Goal: Task Accomplishment & Management: Use online tool/utility

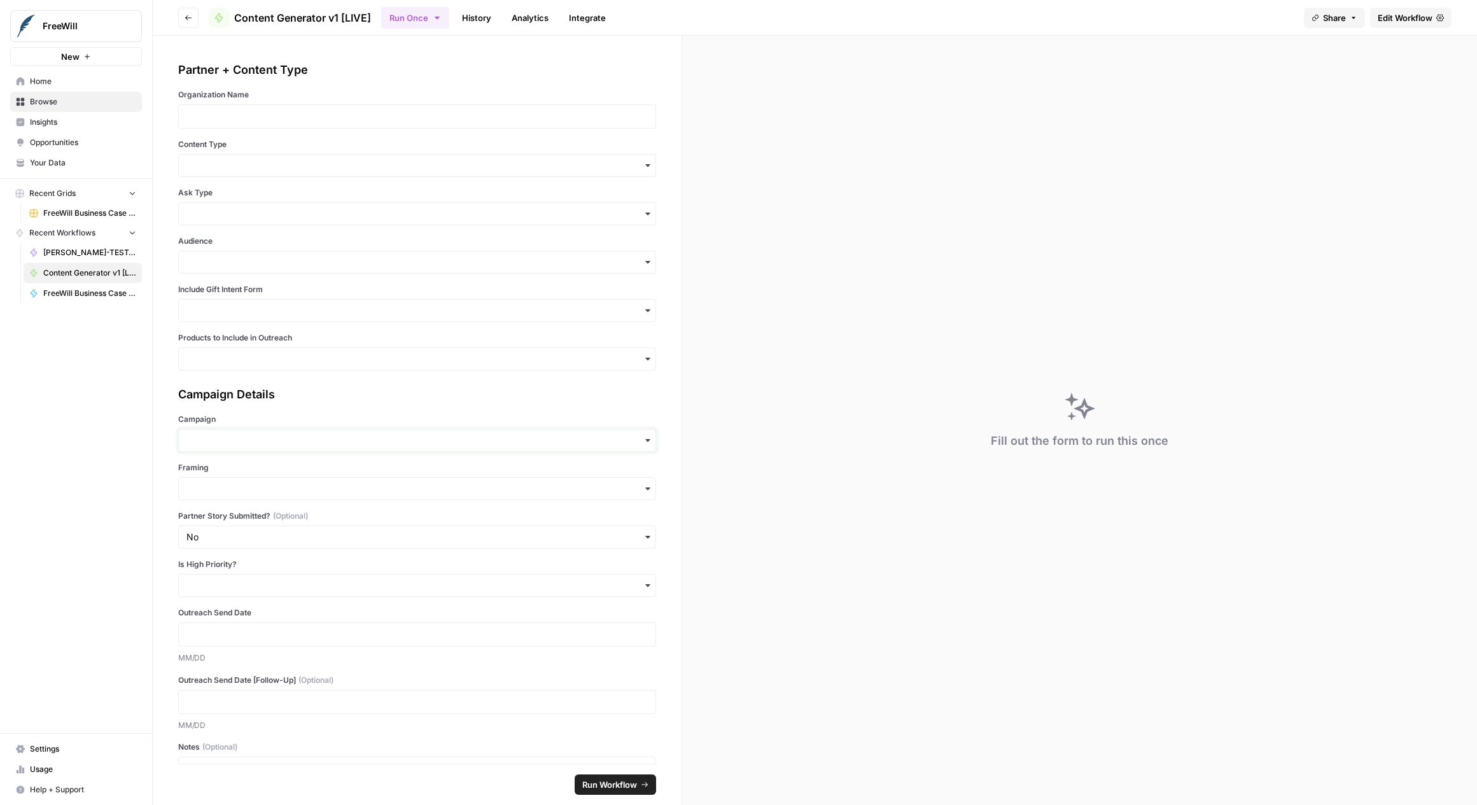
click at [348, 434] on input "Campaign" at bounding box center [416, 440] width 461 height 13
click at [345, 415] on label "Campaign" at bounding box center [417, 419] width 478 height 11
click at [345, 434] on input "Campaign" at bounding box center [416, 440] width 461 height 13
click at [342, 398] on div "Campaign Details" at bounding box center [417, 395] width 478 height 18
click at [278, 206] on div "button" at bounding box center [417, 213] width 478 height 23
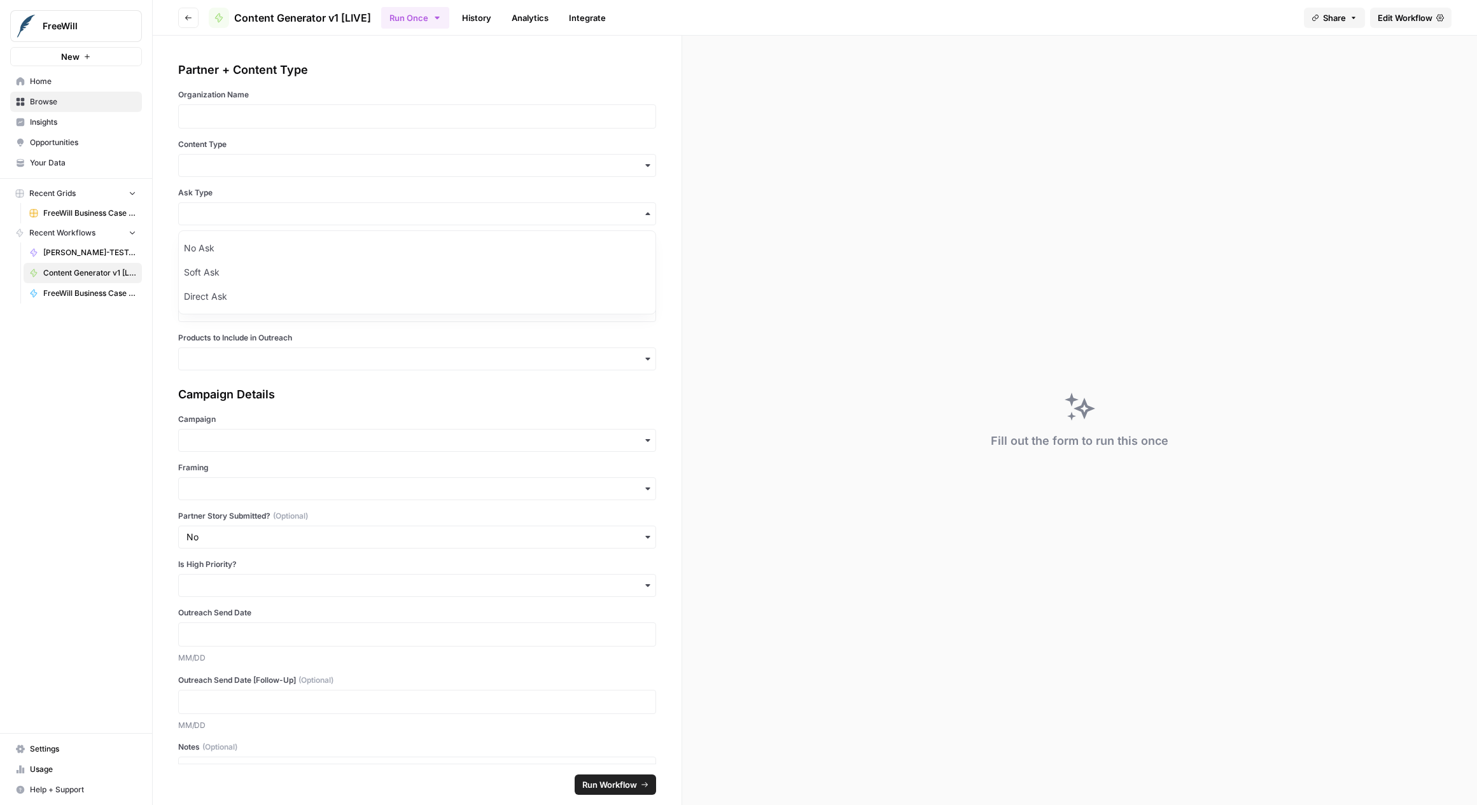
click at [276, 196] on label "Ask Type" at bounding box center [417, 192] width 478 height 11
click at [276, 207] on input "Ask Type" at bounding box center [416, 213] width 461 height 13
click at [272, 185] on div "Partner + Content Type Organization Name Content Type Ask Type Audience Include…" at bounding box center [417, 215] width 478 height 309
click at [252, 167] on input "Content Type" at bounding box center [416, 165] width 461 height 13
click at [267, 134] on div "Partner + Content Type Organization Name Content Type Ask Type Audience Include…" at bounding box center [417, 215] width 478 height 309
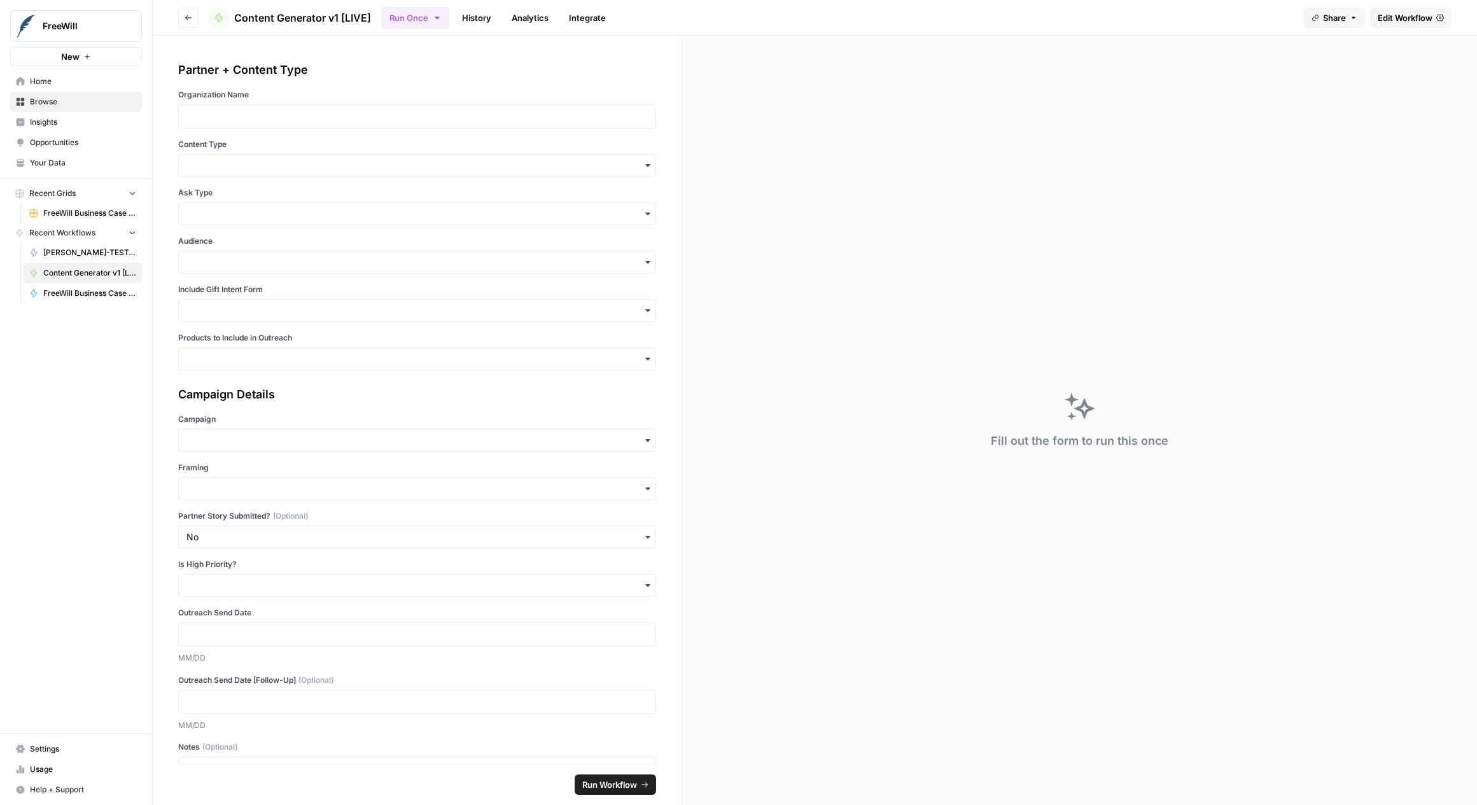
click at [1415, 13] on span "Edit Workflow" at bounding box center [1405, 17] width 55 height 13
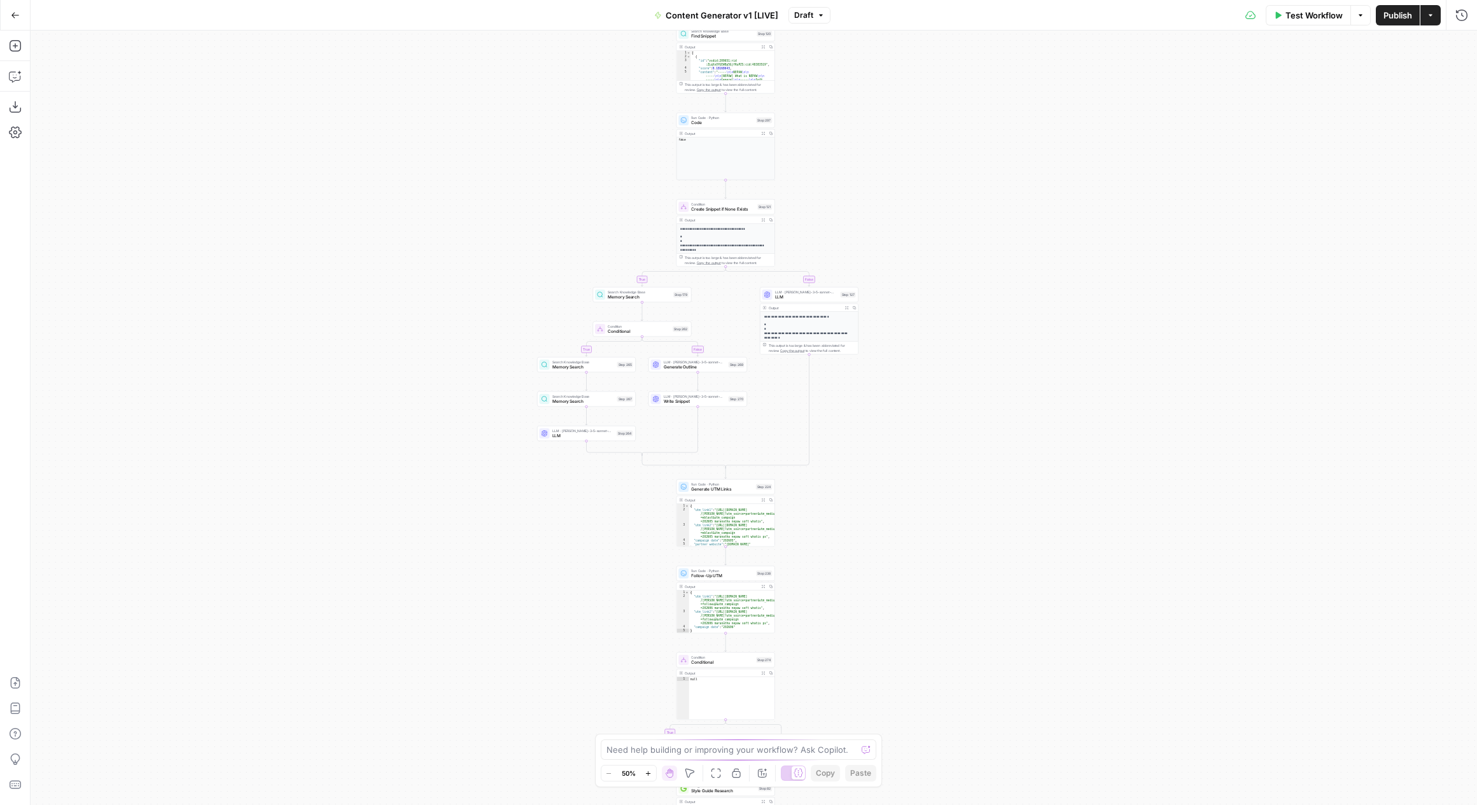
drag, startPoint x: 954, startPoint y: 300, endPoint x: 892, endPoint y: 521, distance: 230.1
click at [892, 522] on div "true false true false true false true false true false true false Workflow Set …" at bounding box center [754, 418] width 1446 height 774
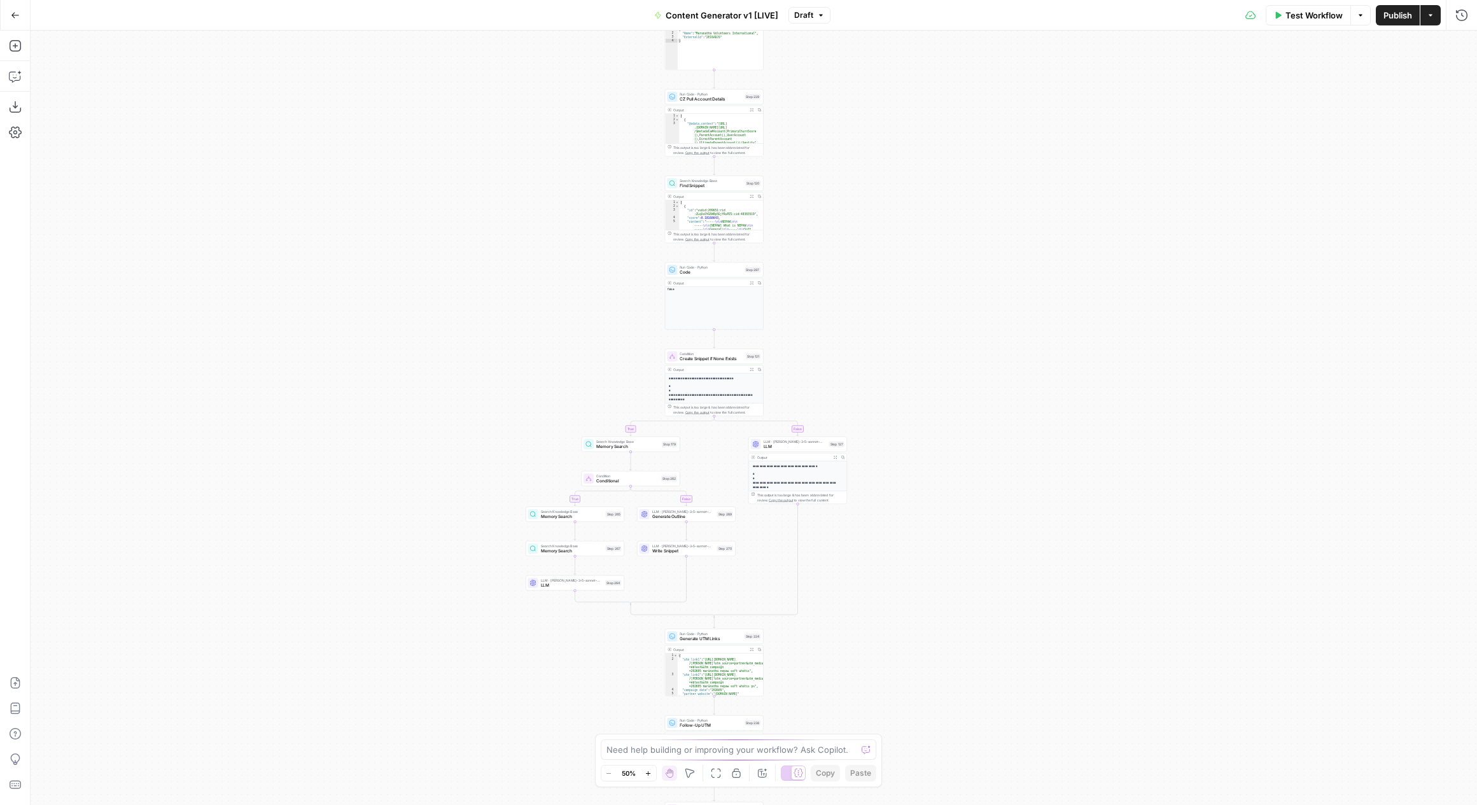
drag, startPoint x: 937, startPoint y: 298, endPoint x: 930, endPoint y: 441, distance: 142.7
click at [931, 441] on div "true false true false true false true false true false true false Workflow Set …" at bounding box center [754, 418] width 1446 height 774
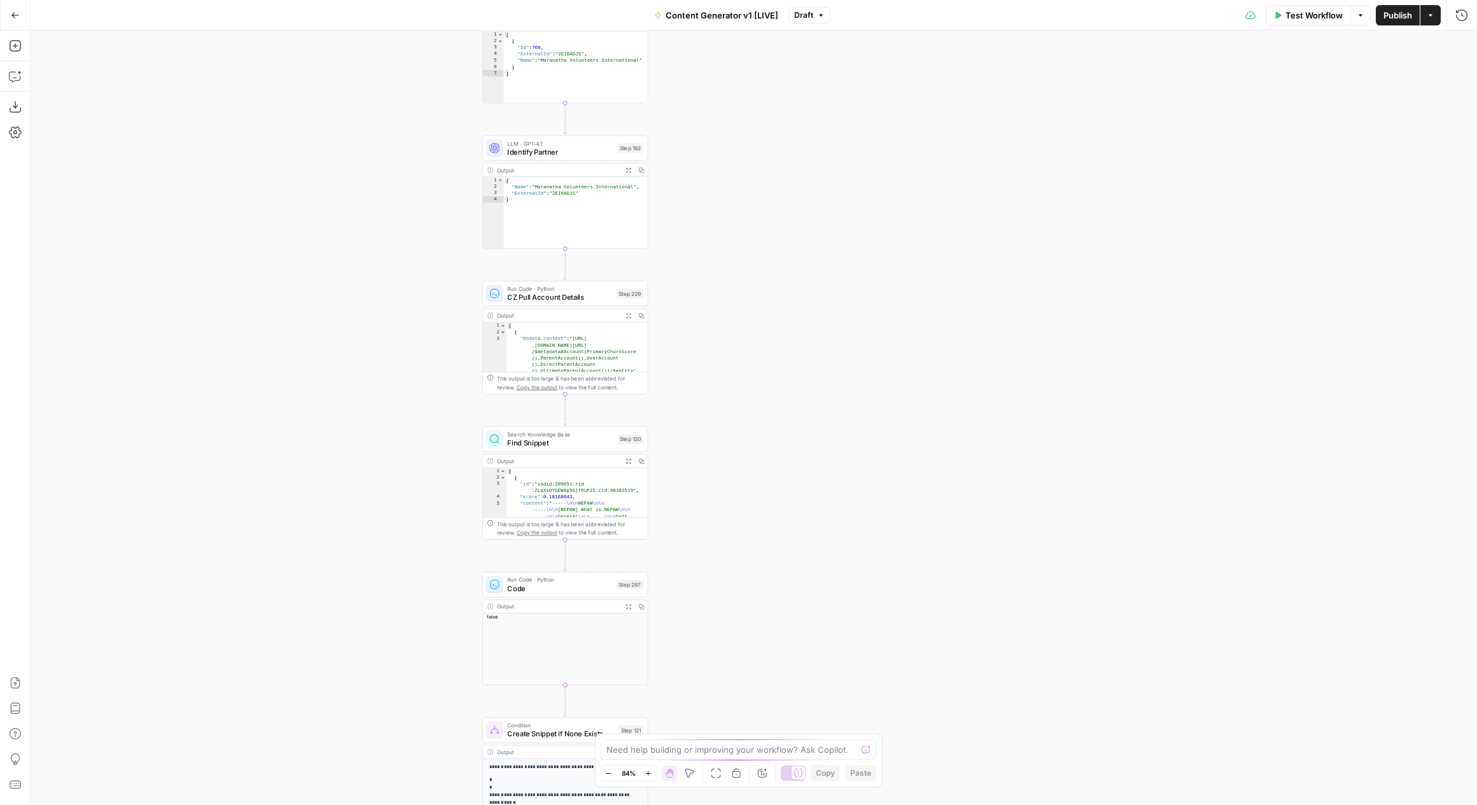
drag, startPoint x: 737, startPoint y: 216, endPoint x: 733, endPoint y: 641, distance: 424.5
click at [734, 643] on div "true false true false true false true false true false true false Workflow Set …" at bounding box center [754, 418] width 1446 height 774
click at [538, 302] on span "CZ Pull Account Details" at bounding box center [557, 303] width 105 height 11
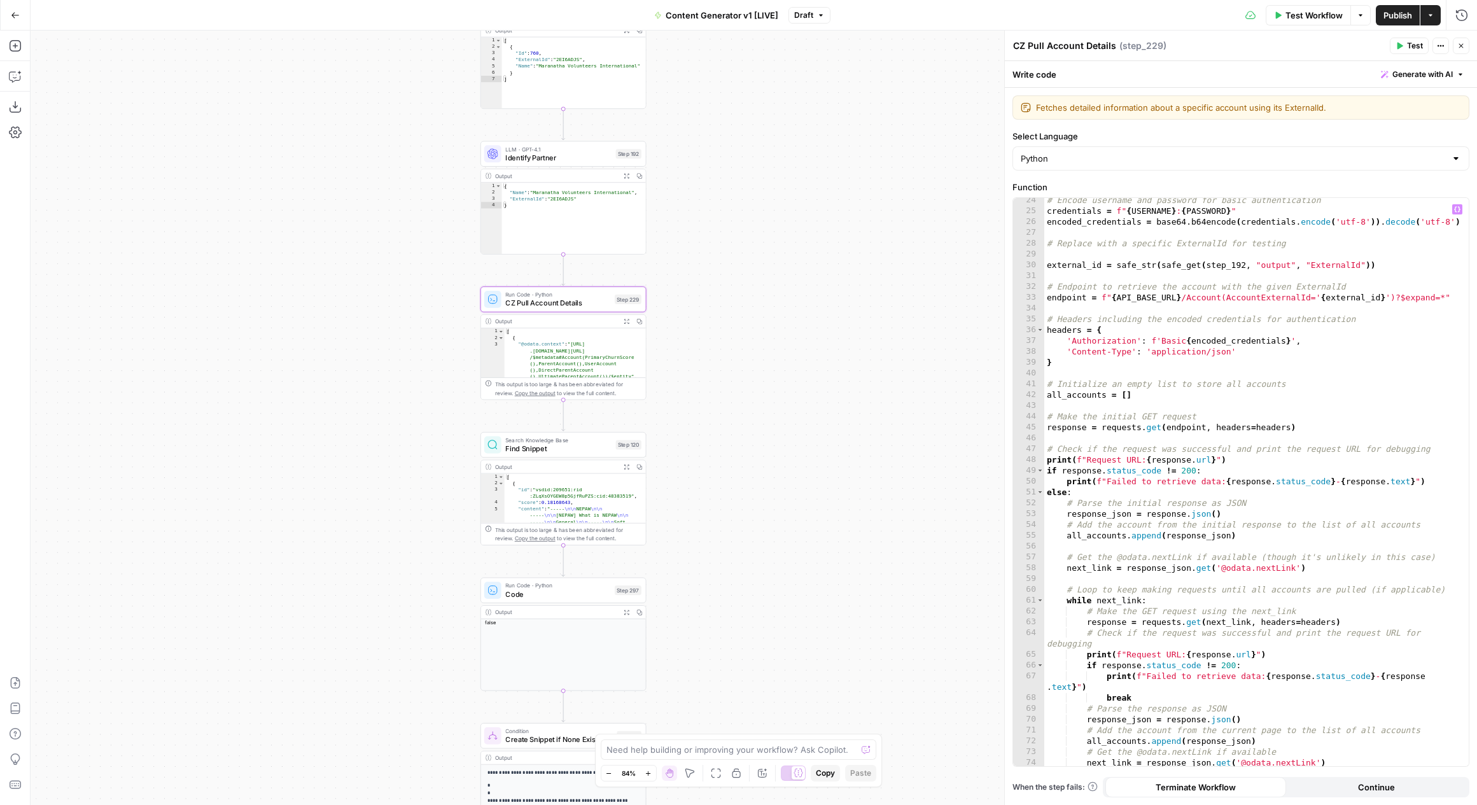
scroll to position [340, 0]
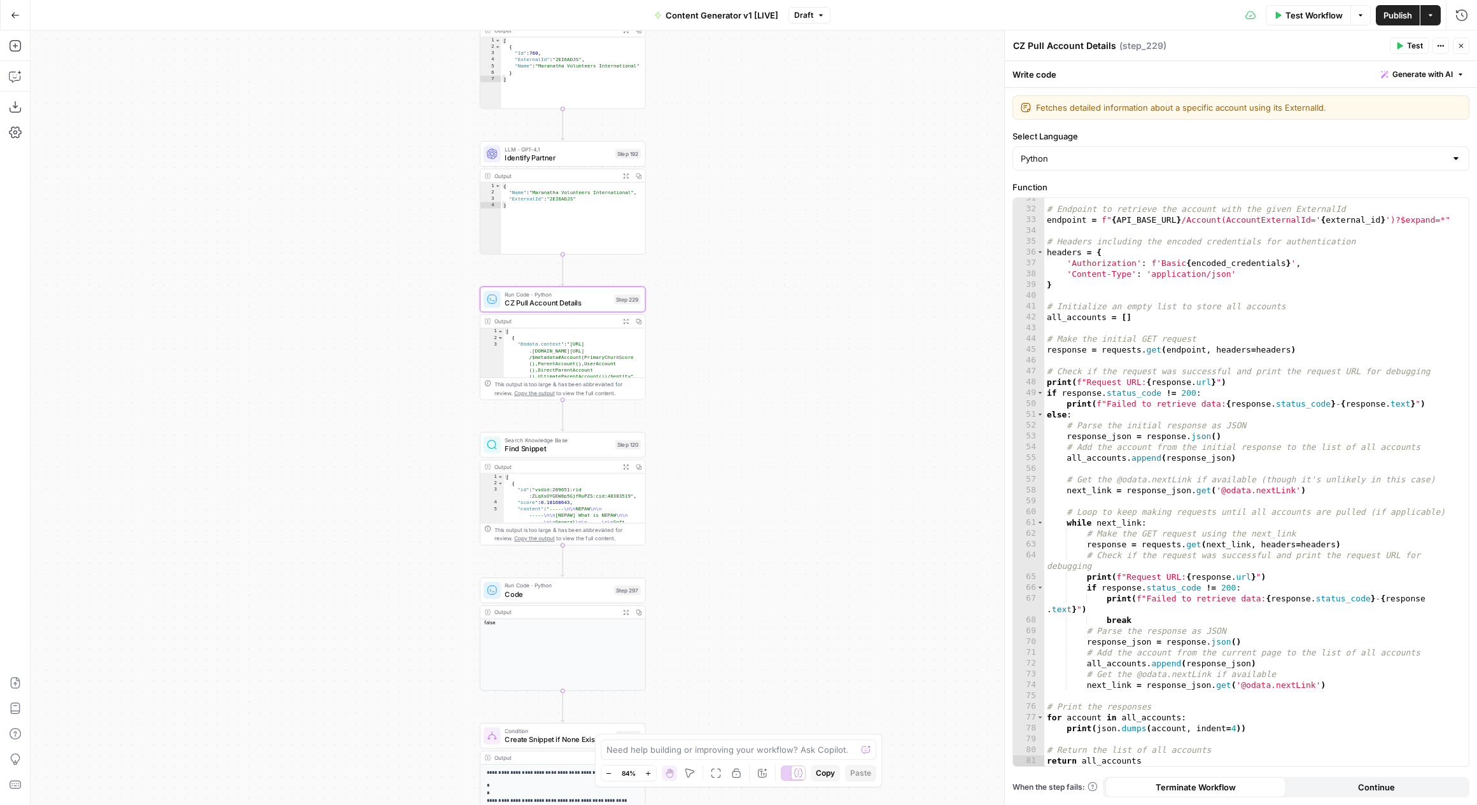
click at [963, 347] on div "true false true false true false true true false true false false Workflow Set …" at bounding box center [754, 418] width 1446 height 774
